Goal: Information Seeking & Learning: Learn about a topic

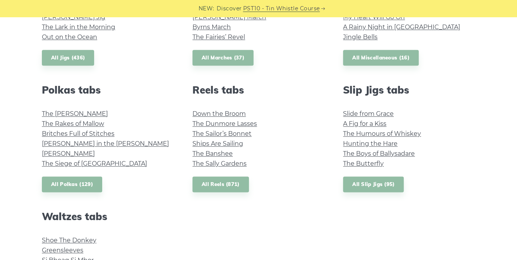
scroll to position [498, 0]
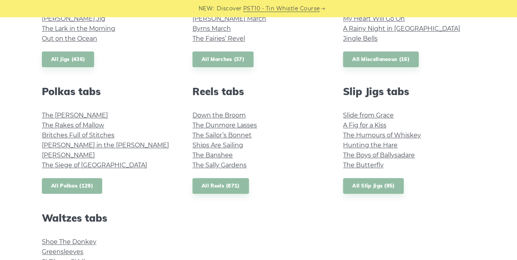
click at [85, 182] on link "All Polkas (129)" at bounding box center [72, 186] width 60 height 16
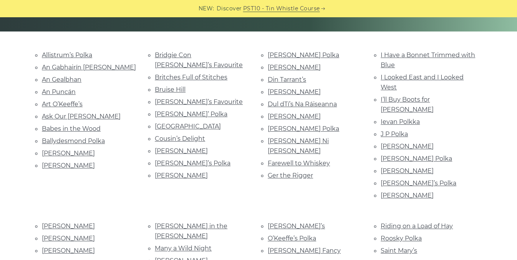
scroll to position [171, 0]
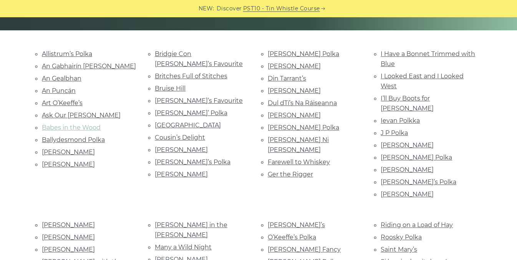
click at [86, 125] on link "Babes in the Wood" at bounding box center [71, 127] width 59 height 7
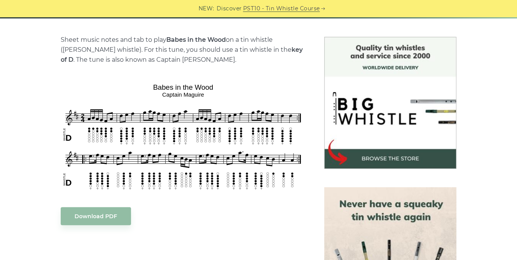
scroll to position [184, 0]
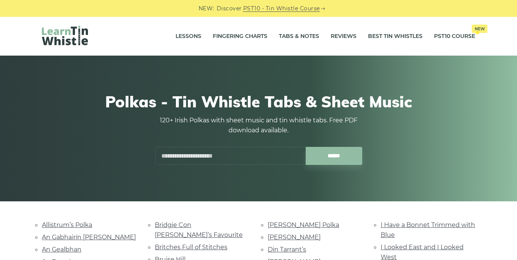
scroll to position [171, 0]
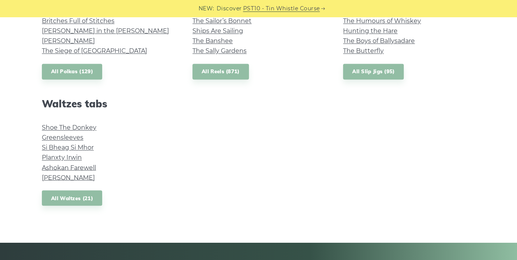
scroll to position [614, 0]
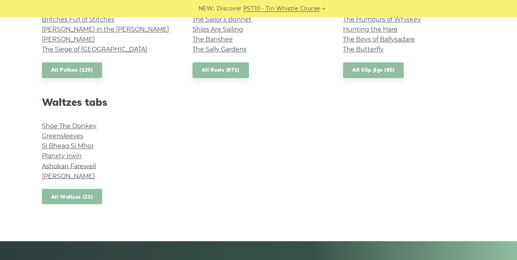
click at [70, 195] on link "All Waltzes (21)" at bounding box center [72, 197] width 60 height 16
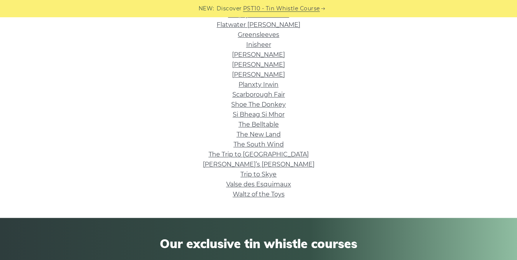
scroll to position [229, 0]
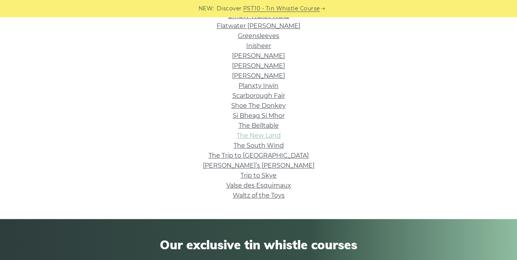
click at [271, 136] on link "The New Land" at bounding box center [258, 135] width 44 height 7
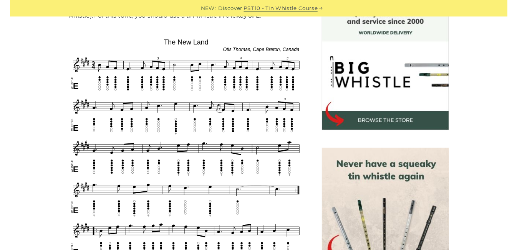
scroll to position [215, 0]
